Goal: Task Accomplishment & Management: Use online tool/utility

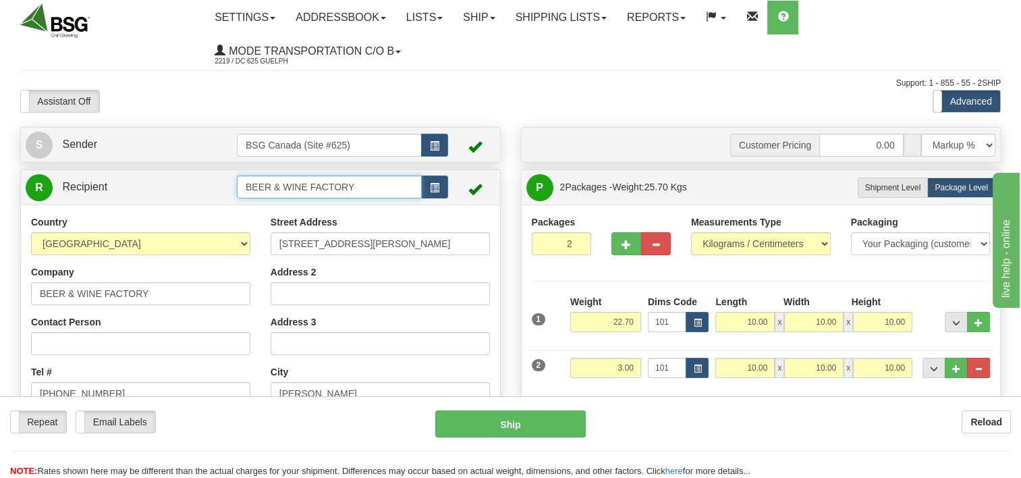
drag, startPoint x: 368, startPoint y: 199, endPoint x: 165, endPoint y: 217, distance: 203.1
click at [167, 219] on div "R Recipient BEER & WINE FACTORY" at bounding box center [260, 379] width 480 height 420
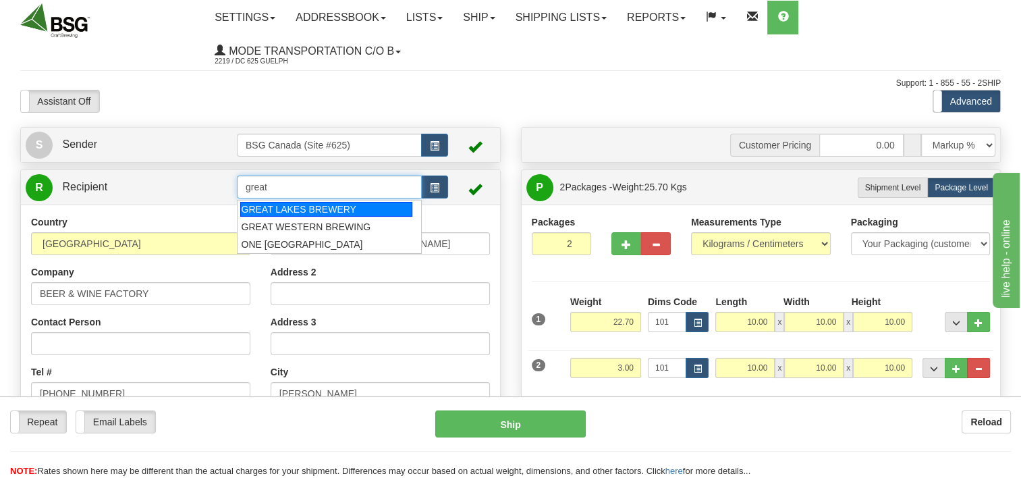
click at [310, 208] on div "GREAT LAKES BREWERY" at bounding box center [326, 209] width 172 height 15
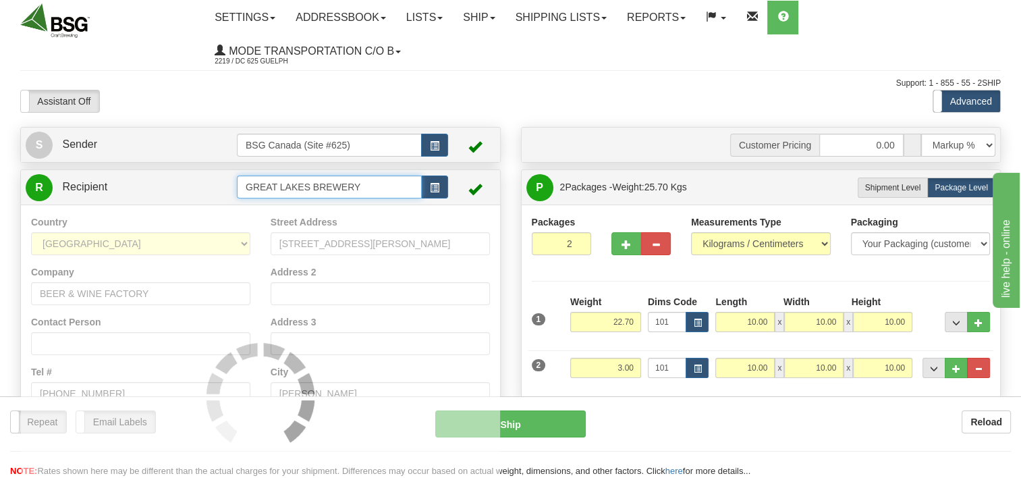
type input "GREAT LAKES BREWERY"
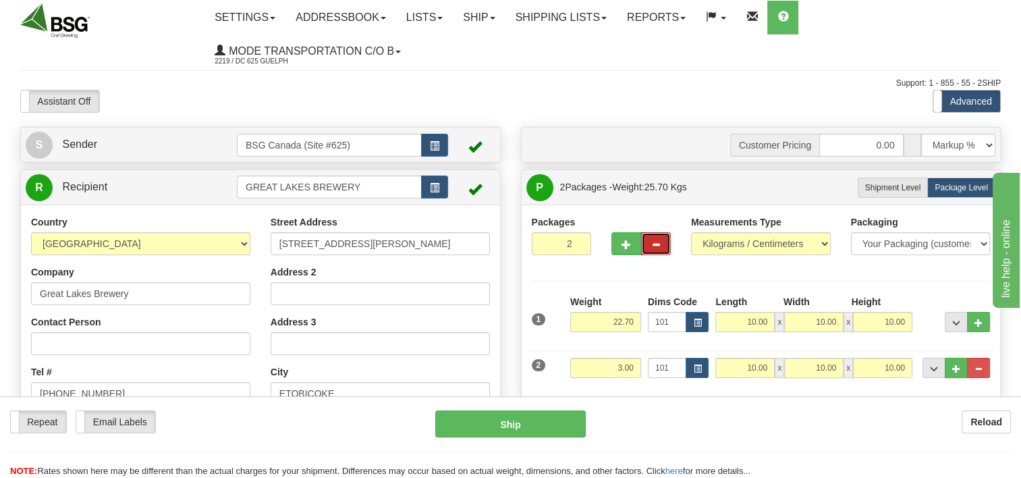
click at [646, 239] on button "button" at bounding box center [656, 243] width 30 height 23
type input "1"
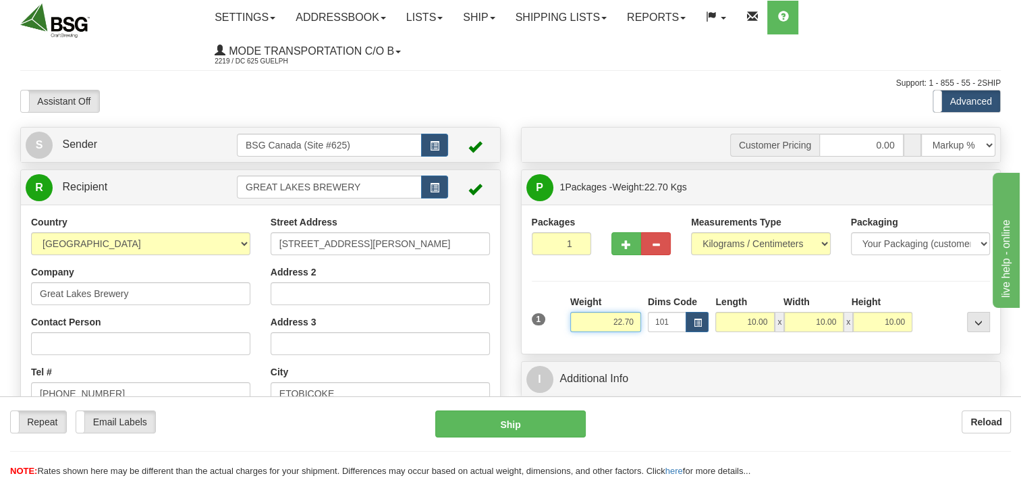
drag, startPoint x: 603, startPoint y: 322, endPoint x: 654, endPoint y: 318, distance: 51.4
click at [656, 318] on div "1 Weight 22.70 Dims Code 101" at bounding box center [760, 319] width 465 height 48
type input "4.00"
click at [736, 287] on div "Packages 1 1 Measurements Type" at bounding box center [761, 279] width 459 height 128
drag, startPoint x: 376, startPoint y: 178, endPoint x: 109, endPoint y: 198, distance: 267.9
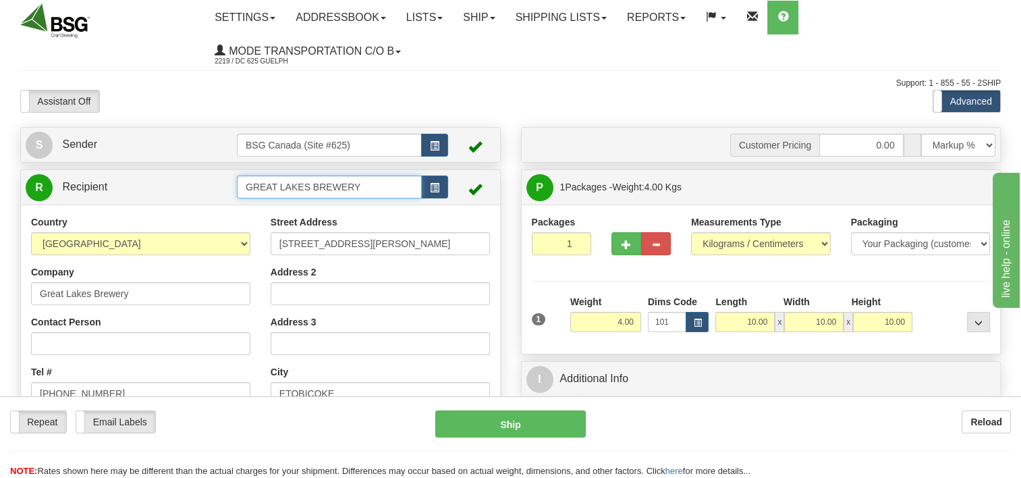
click at [115, 195] on tr "R Recipient [GEOGRAPHIC_DATA]" at bounding box center [261, 187] width 470 height 28
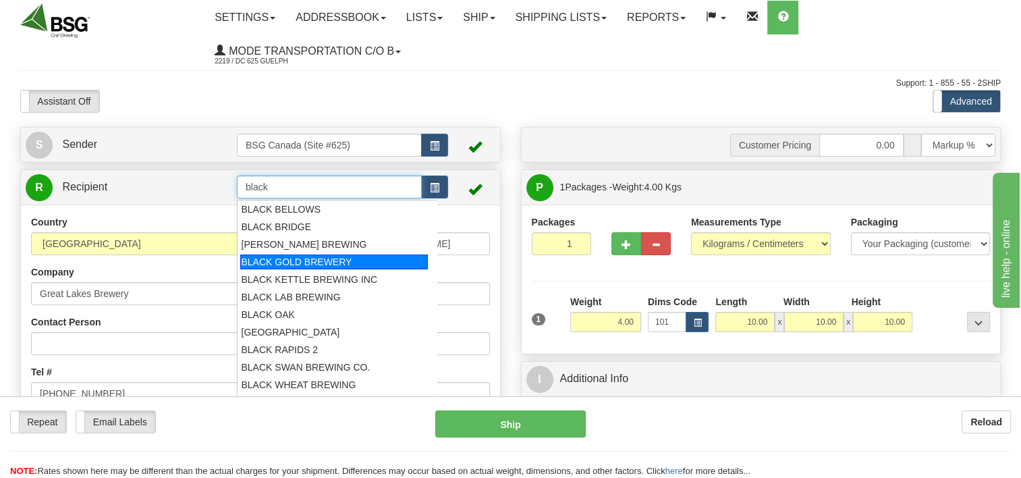
click at [320, 263] on div "BLACK GOLD BREWERY" at bounding box center [334, 261] width 188 height 15
type input "BLACK GOLD BREWERY"
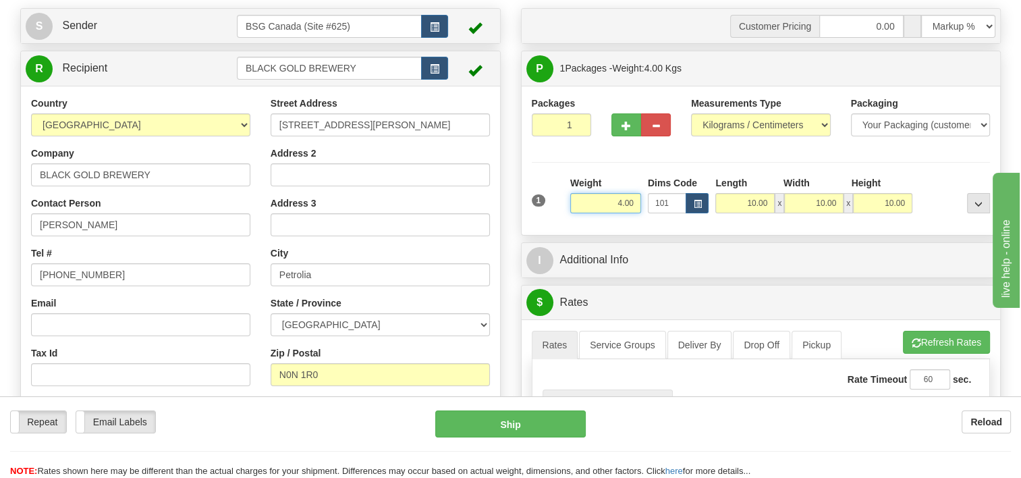
scroll to position [202, 0]
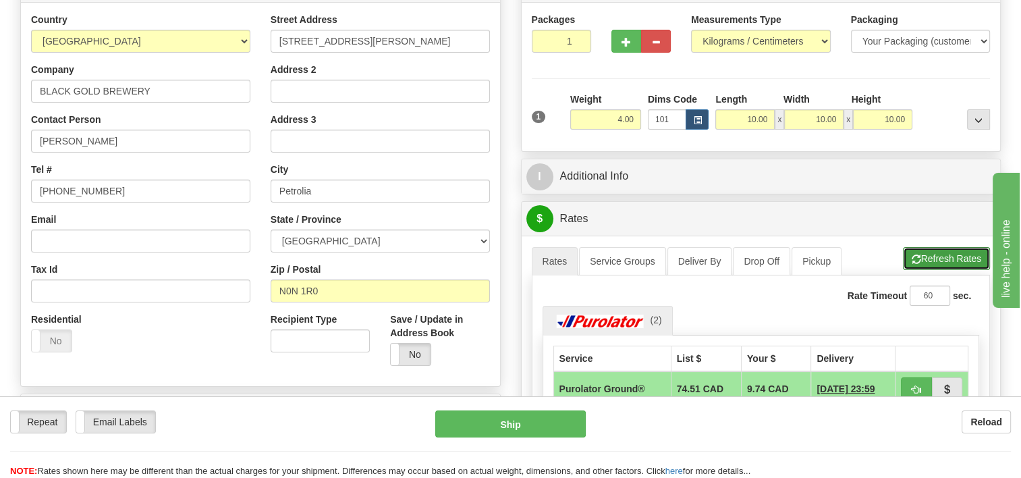
click at [930, 254] on button "Refresh Rates" at bounding box center [946, 258] width 87 height 23
